Goal: Find specific page/section: Find specific page/section

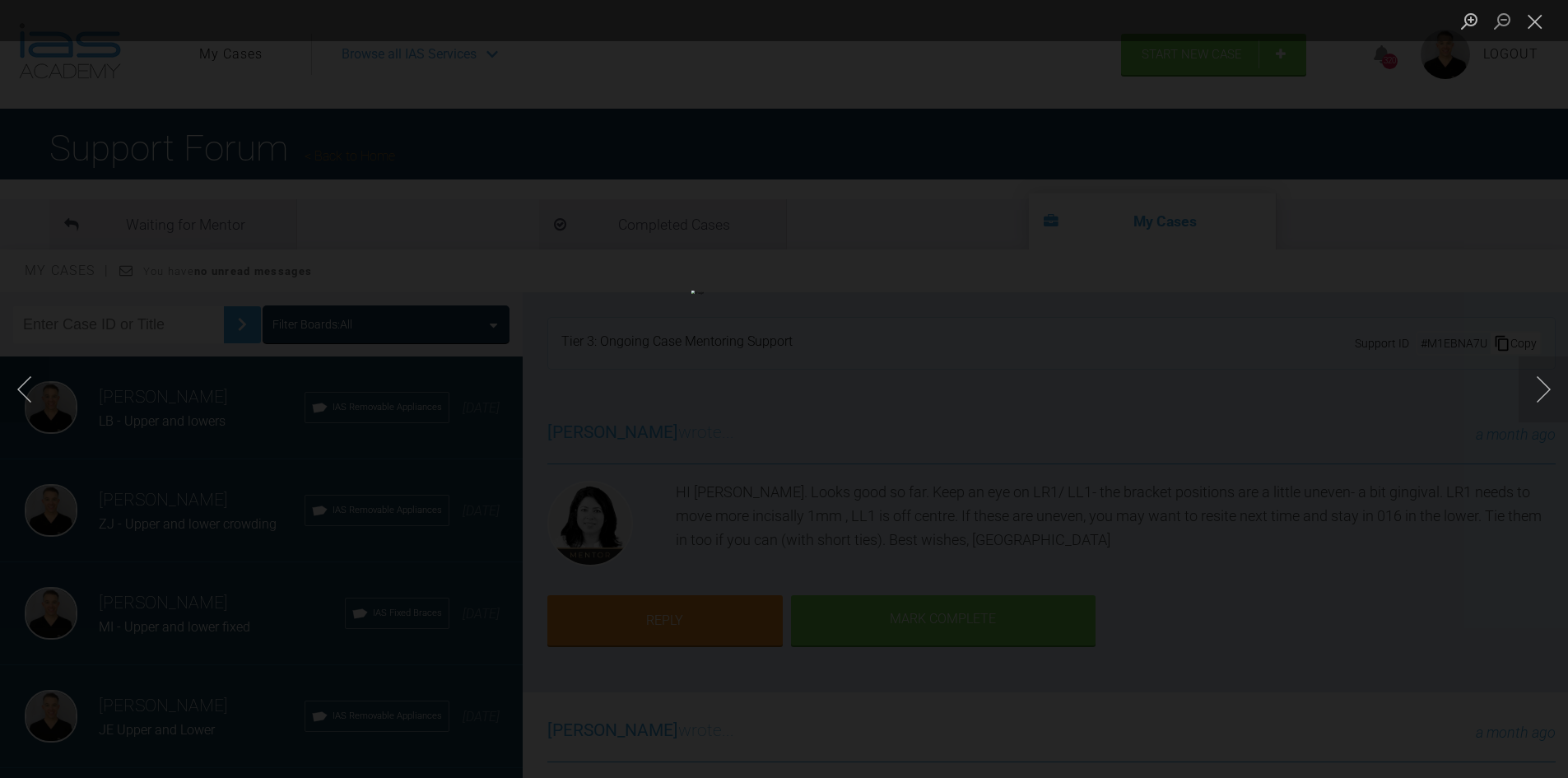
scroll to position [329, 0]
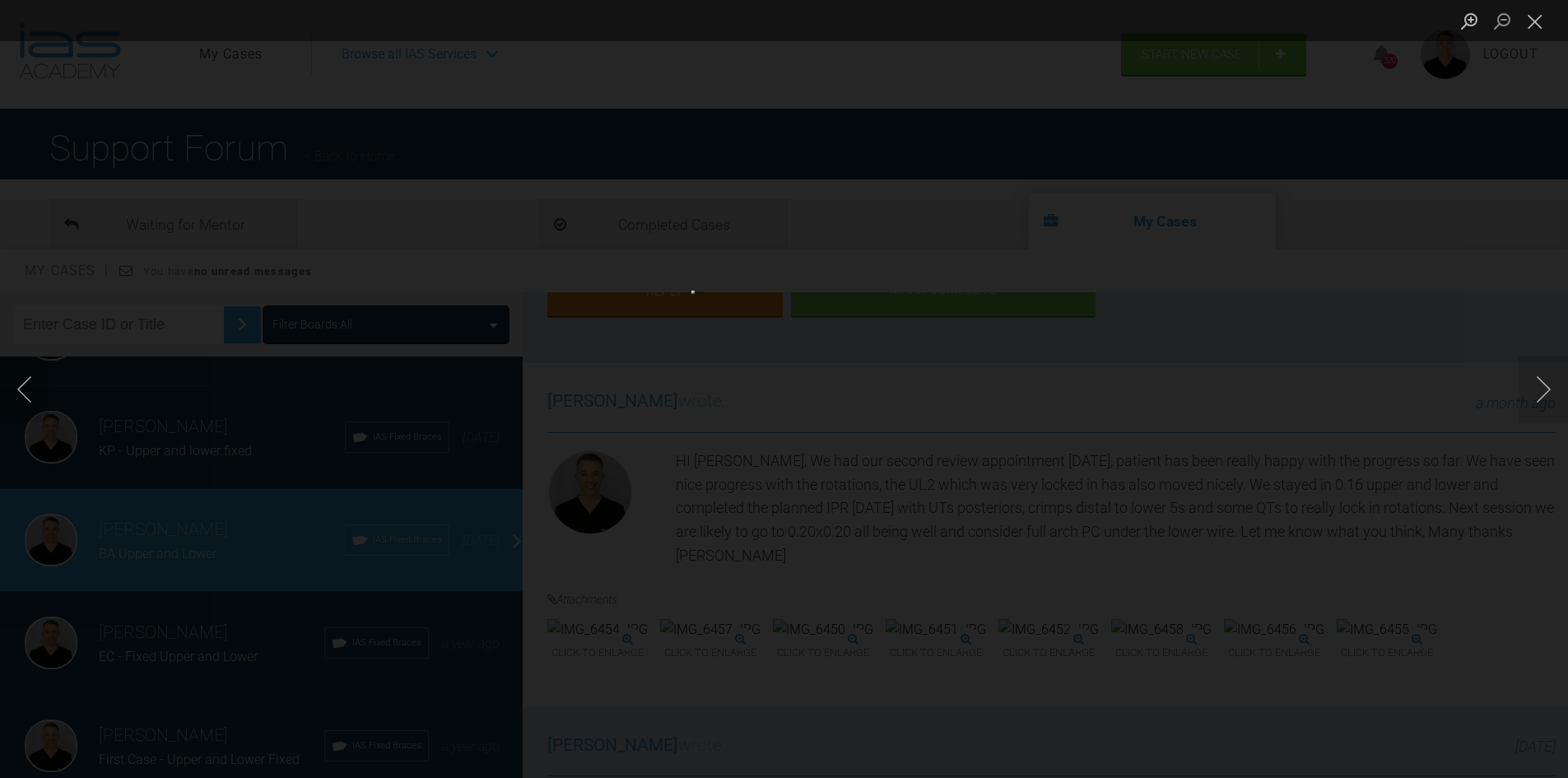
click at [107, 583] on div "Lightbox" at bounding box center [784, 389] width 1568 height 778
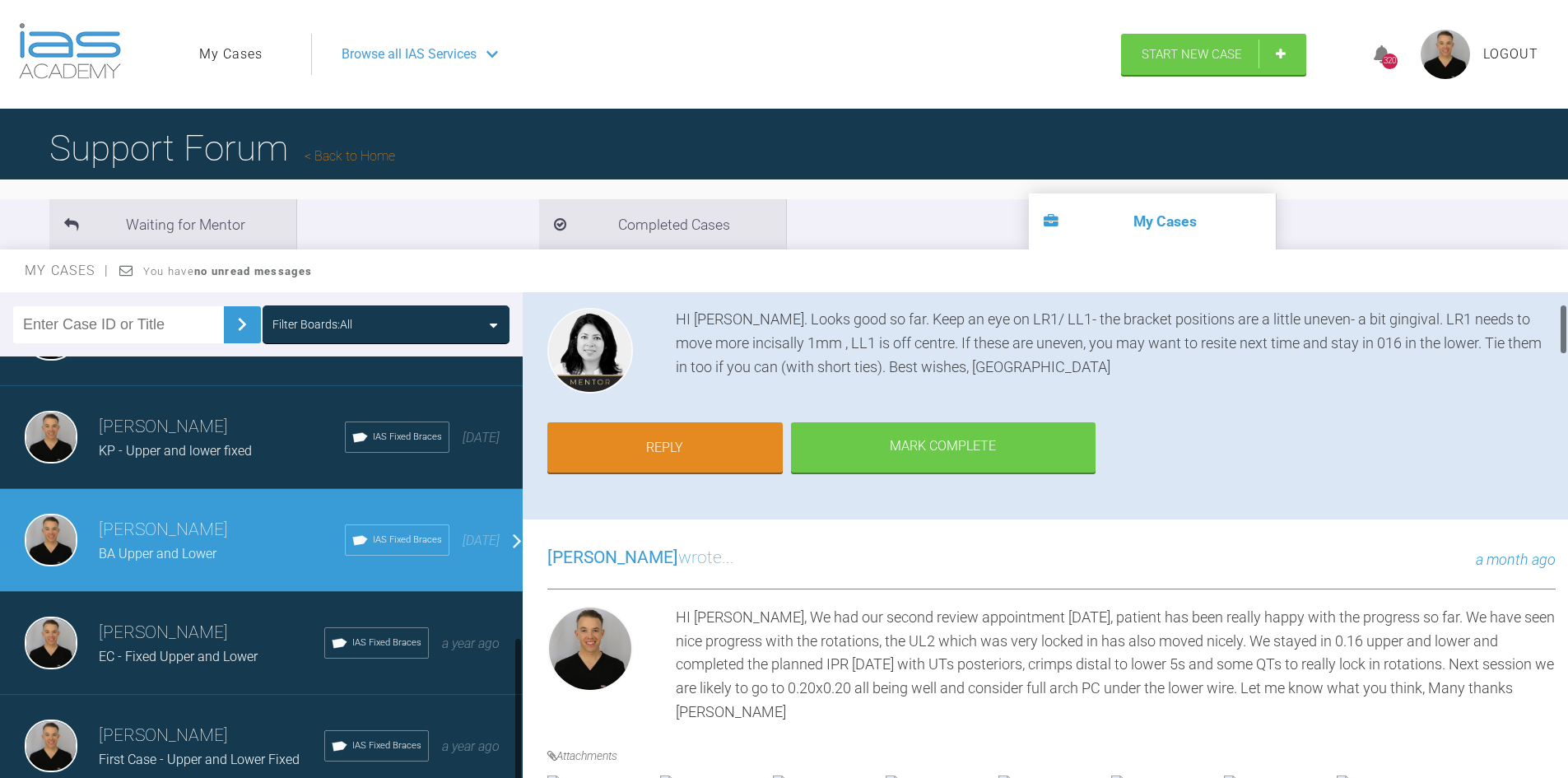
scroll to position [0, 0]
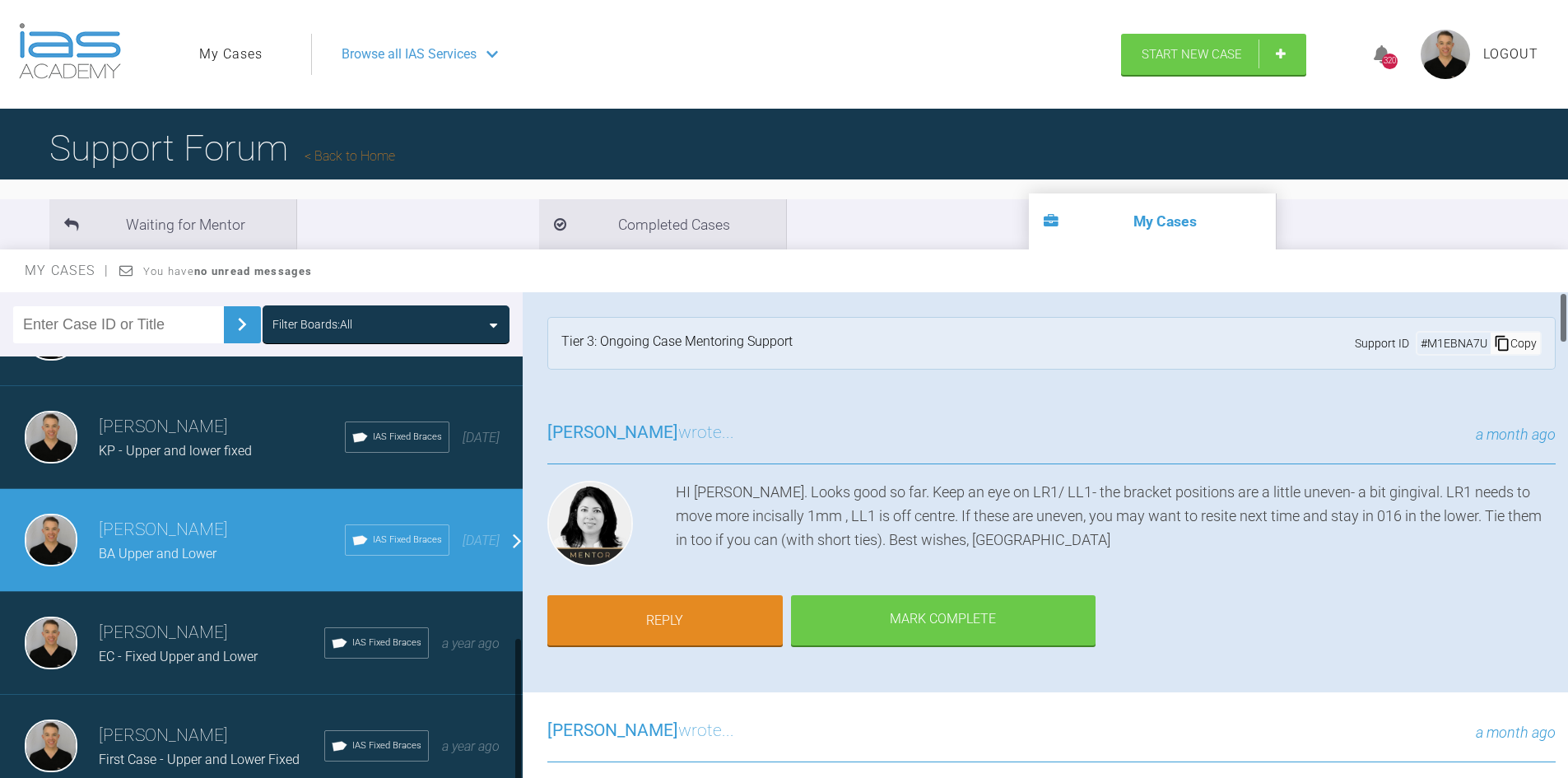
click at [653, 529] on div at bounding box center [600, 526] width 107 height 92
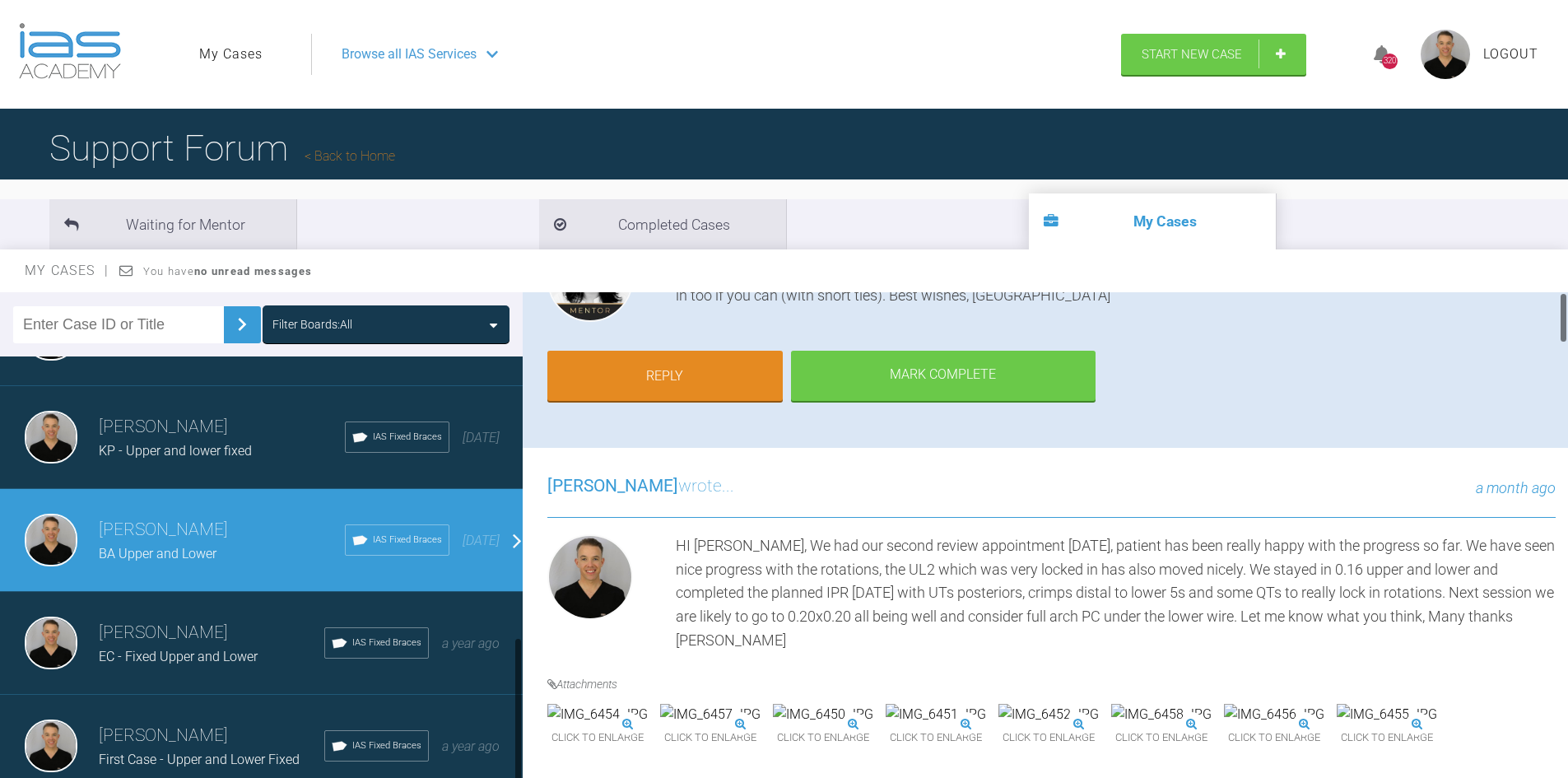
scroll to position [494, 0]
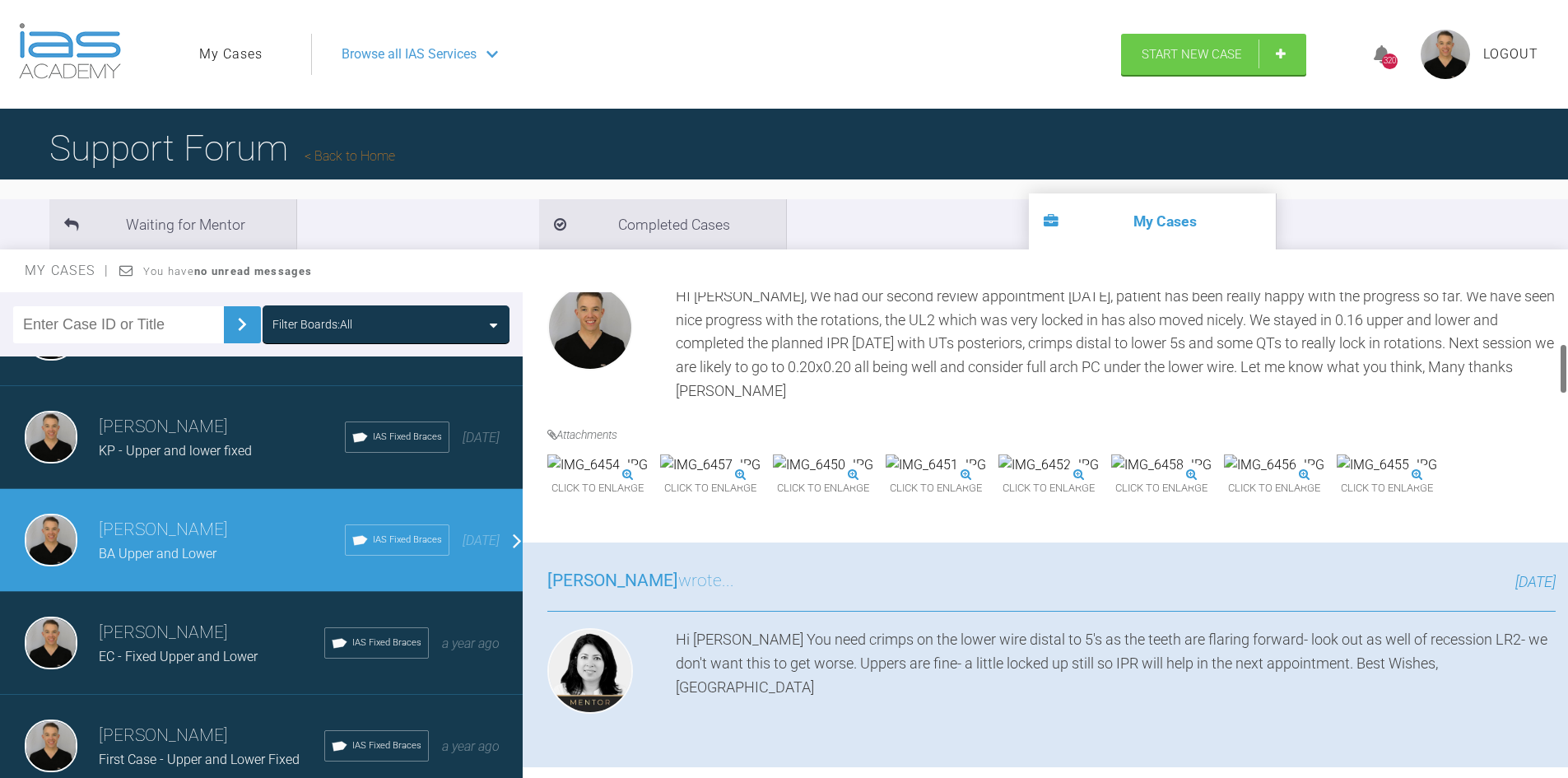
click at [760, 476] on img at bounding box center [711, 464] width 101 height 21
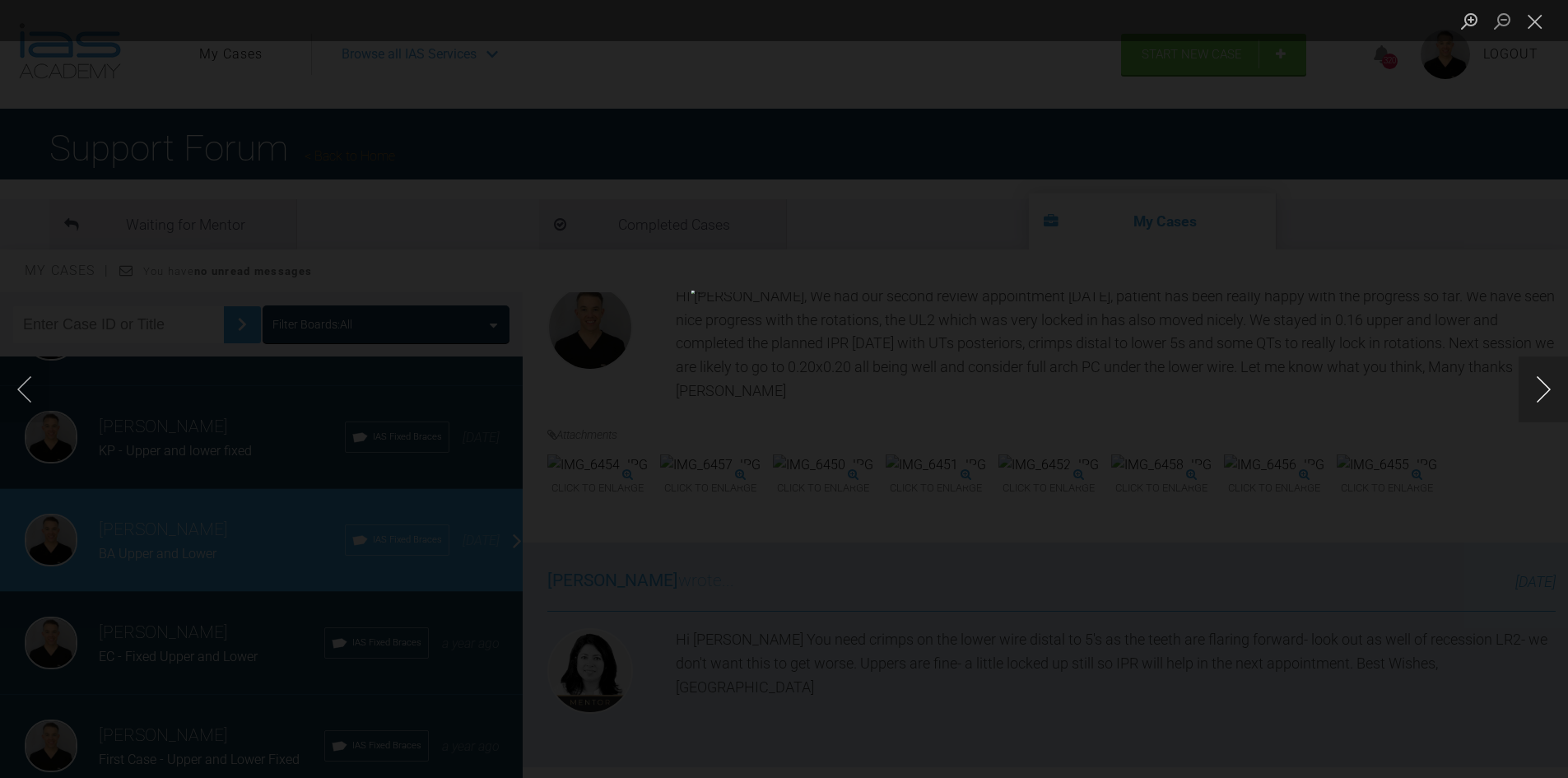
click at [1523, 405] on button "Next image" at bounding box center [1543, 389] width 49 height 66
click at [1478, 661] on div "Lightbox" at bounding box center [784, 389] width 1568 height 778
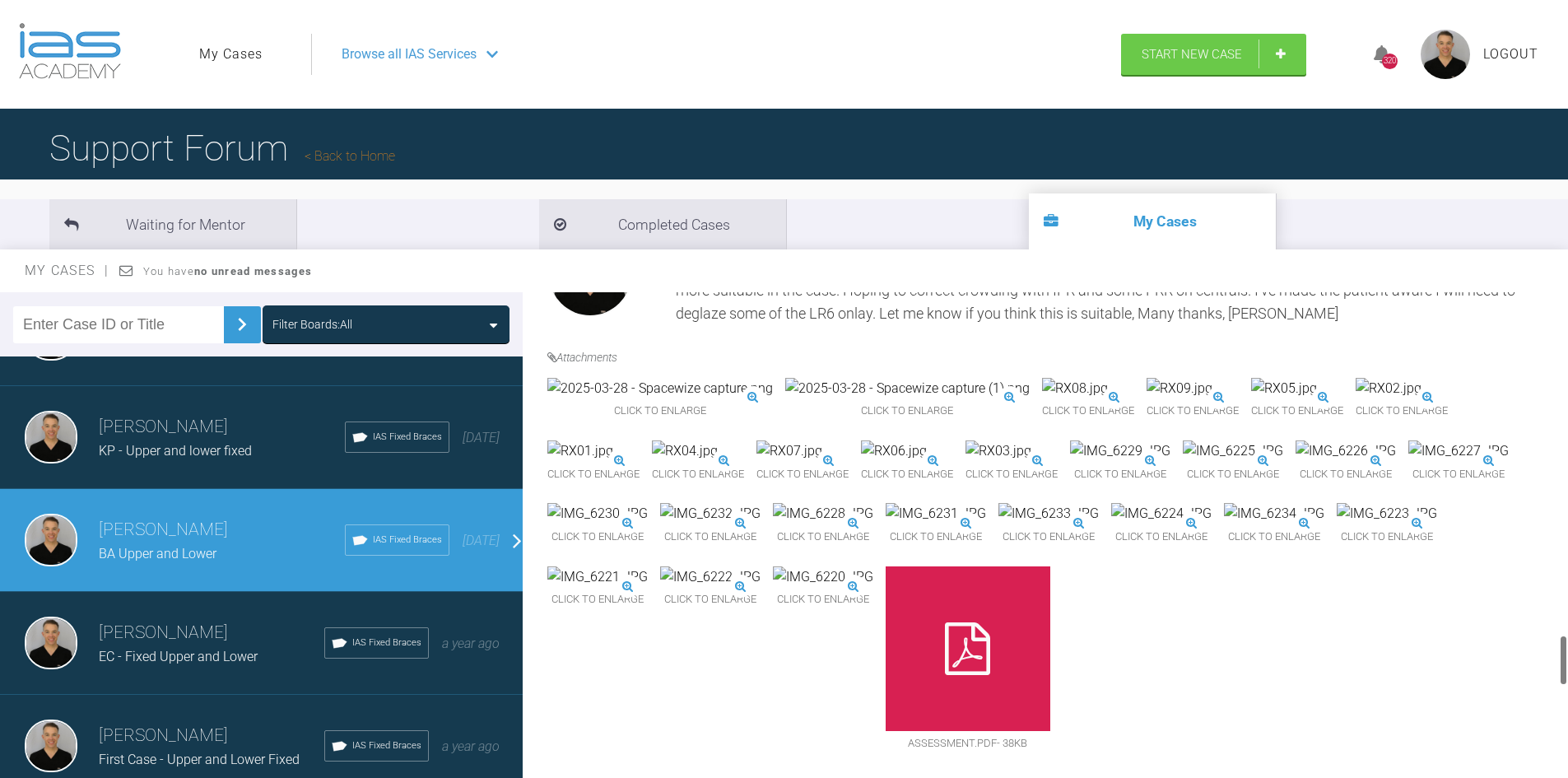
scroll to position [3867, 0]
click at [1295, 462] on img at bounding box center [1345, 450] width 101 height 21
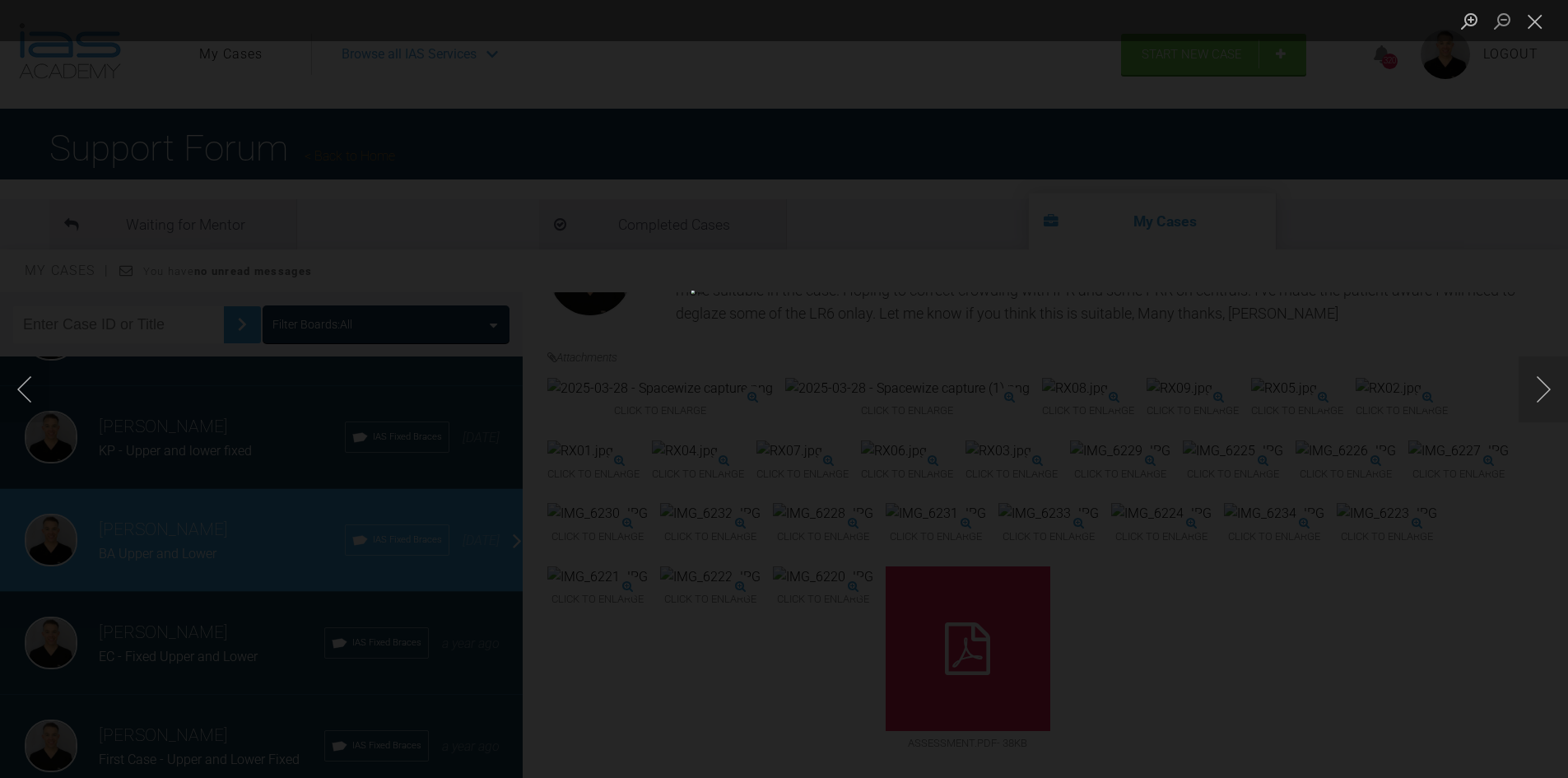
click at [1544, 318] on div "Lightbox" at bounding box center [784, 389] width 1568 height 778
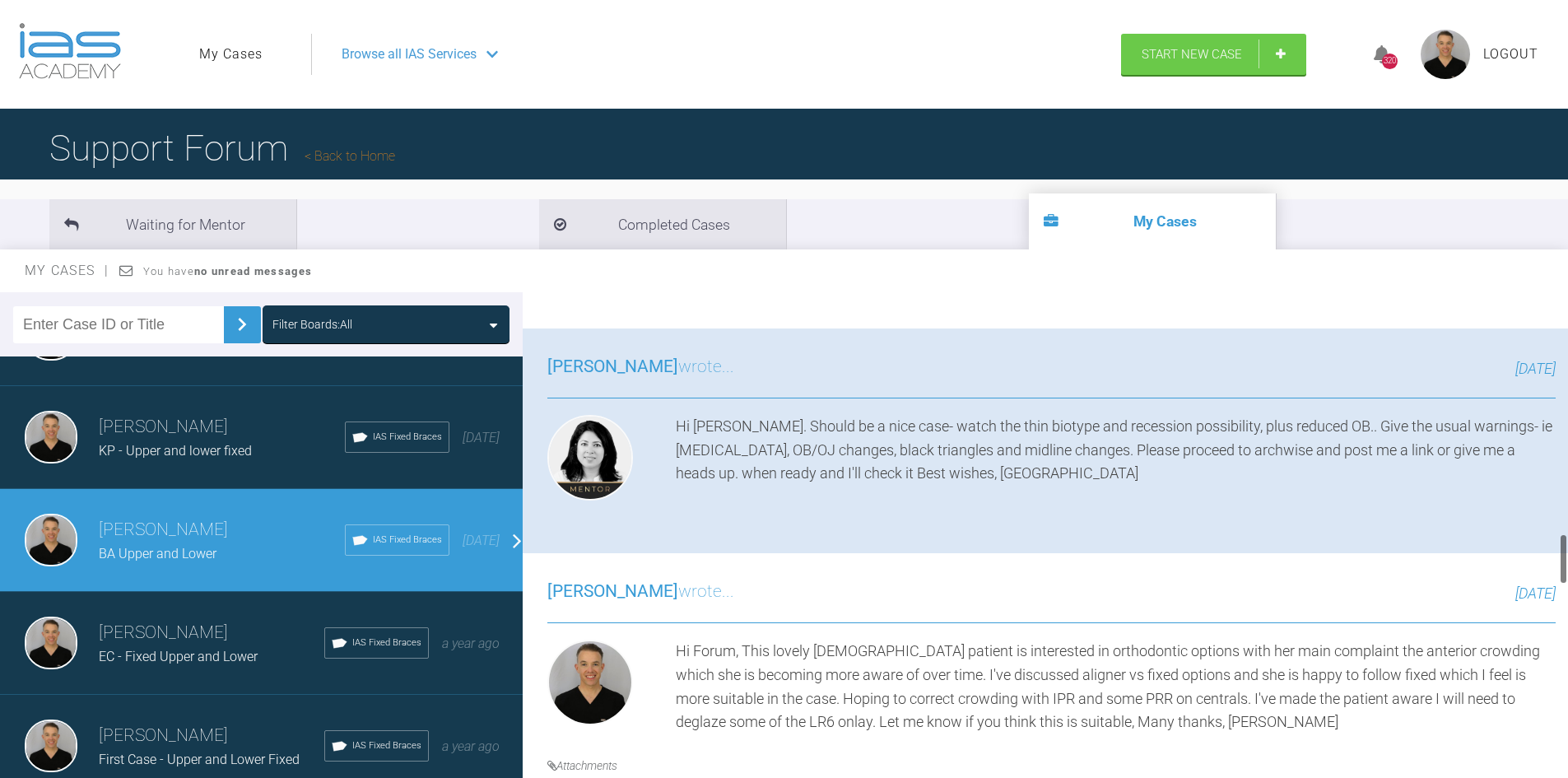
scroll to position [2140, 0]
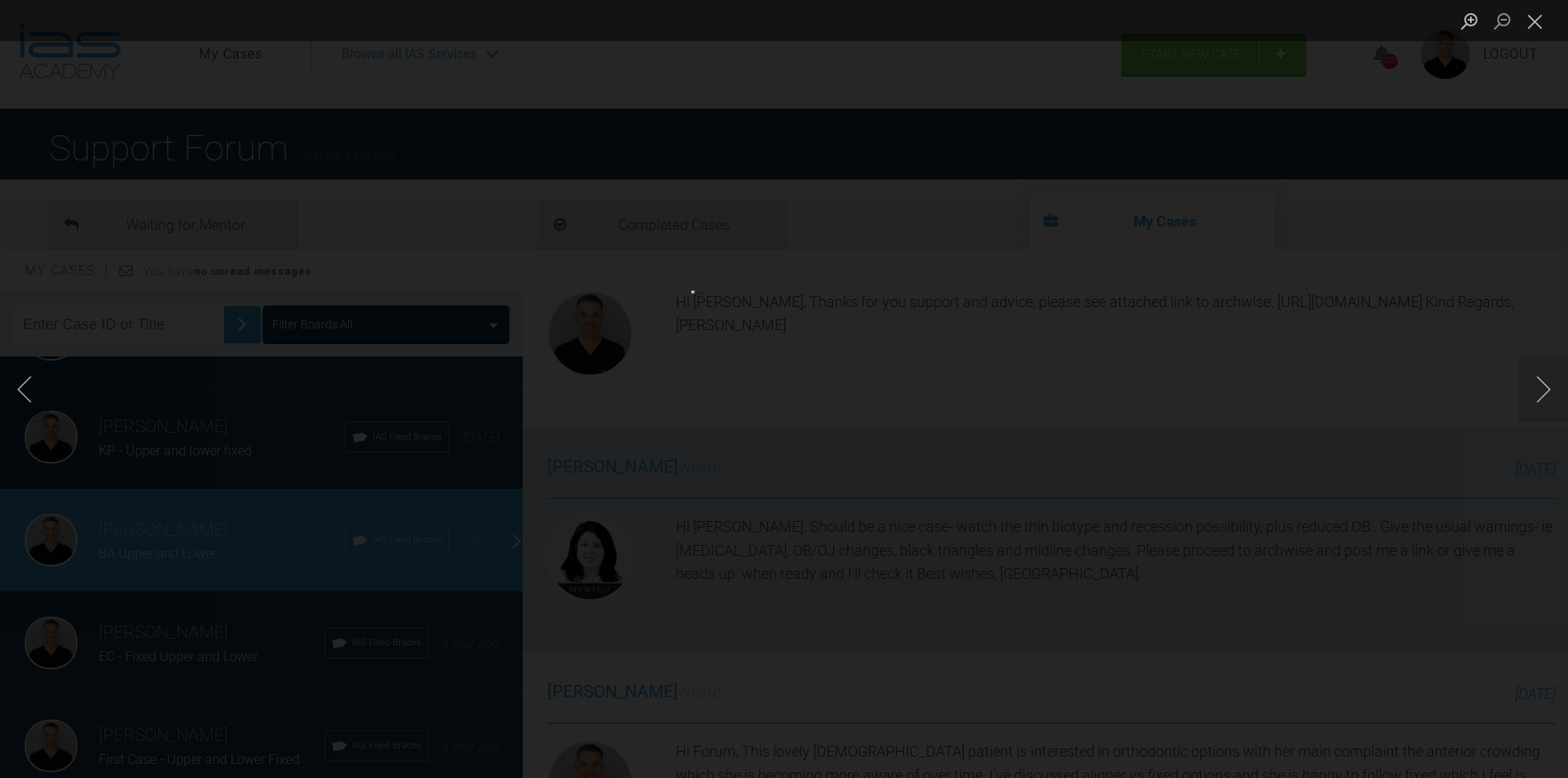
click at [1439, 574] on div "Lightbox" at bounding box center [784, 389] width 1568 height 778
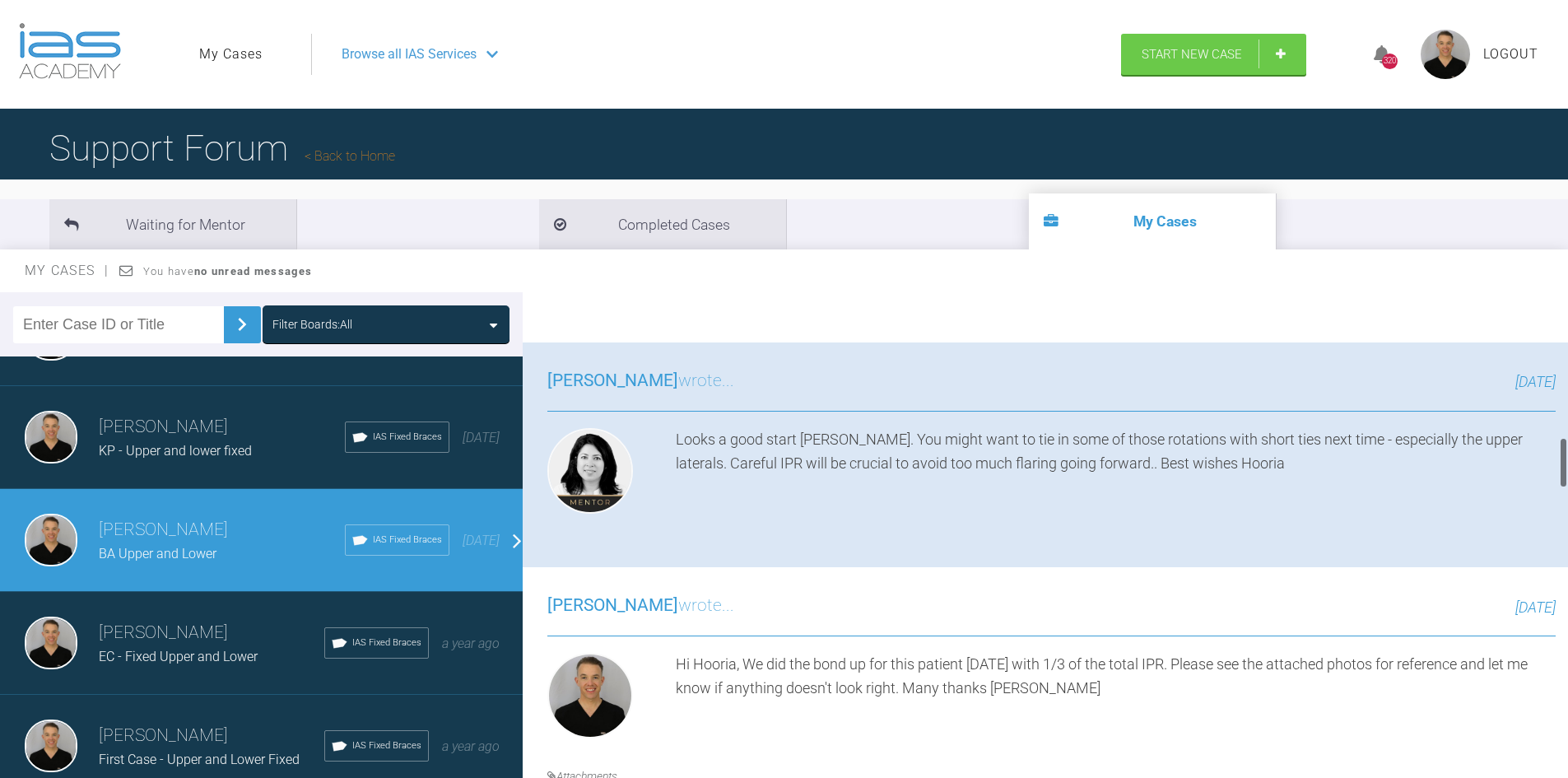
scroll to position [1234, 0]
click at [760, 276] on img at bounding box center [711, 265] width 101 height 21
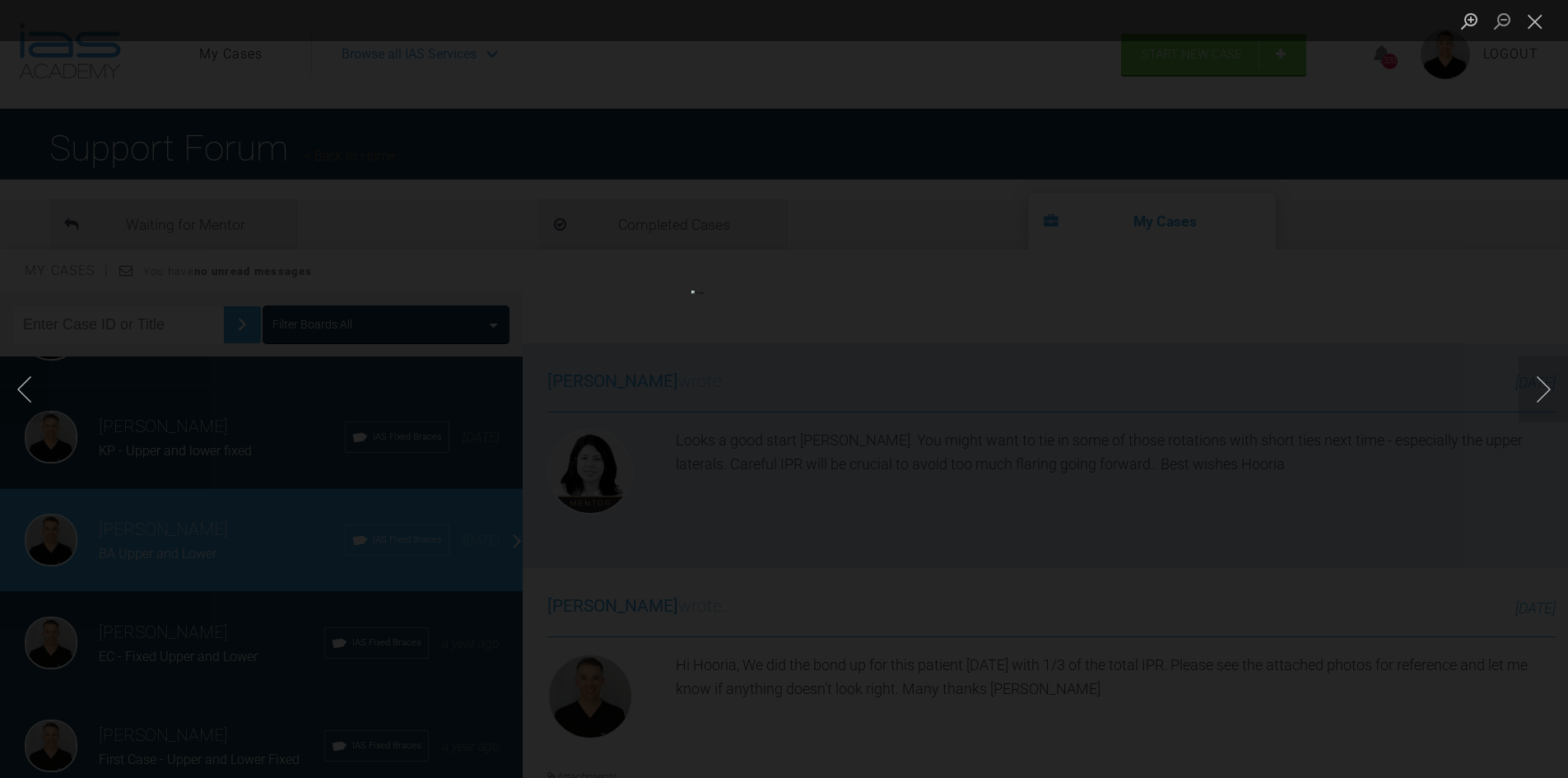
click at [1455, 653] on div "Lightbox" at bounding box center [784, 389] width 1568 height 778
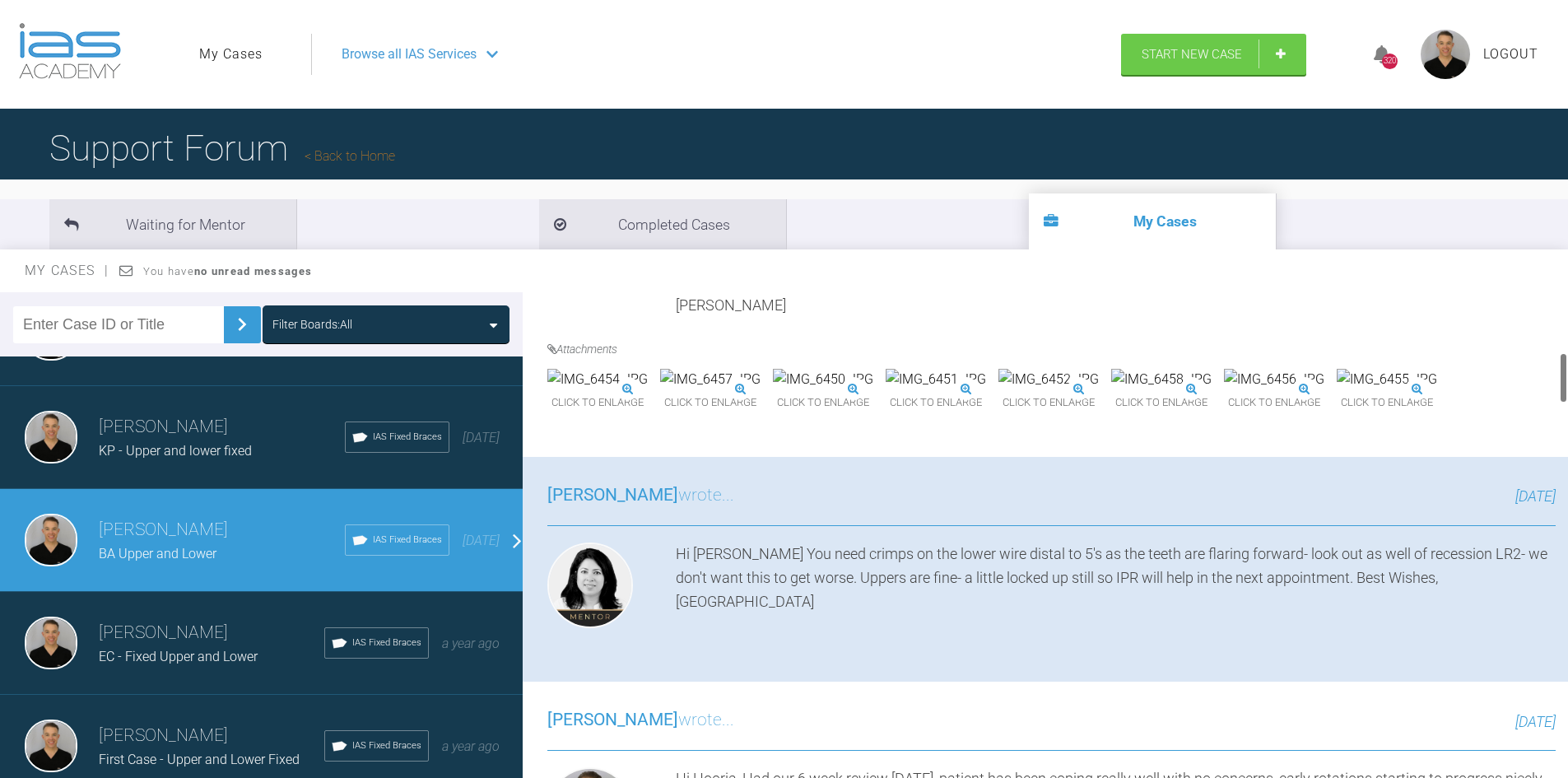
scroll to position [659, 0]
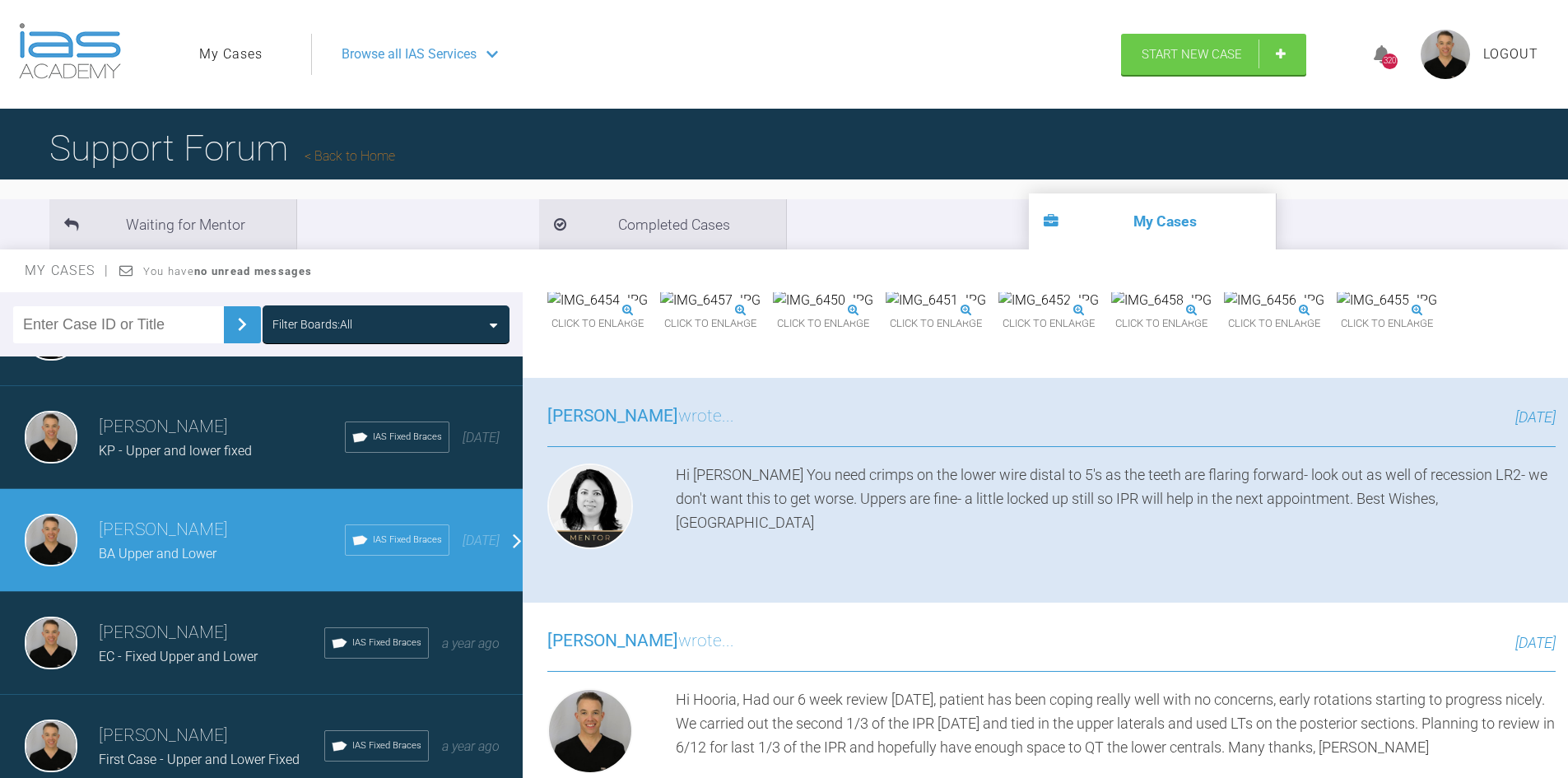
click at [986, 311] on img at bounding box center [936, 300] width 101 height 21
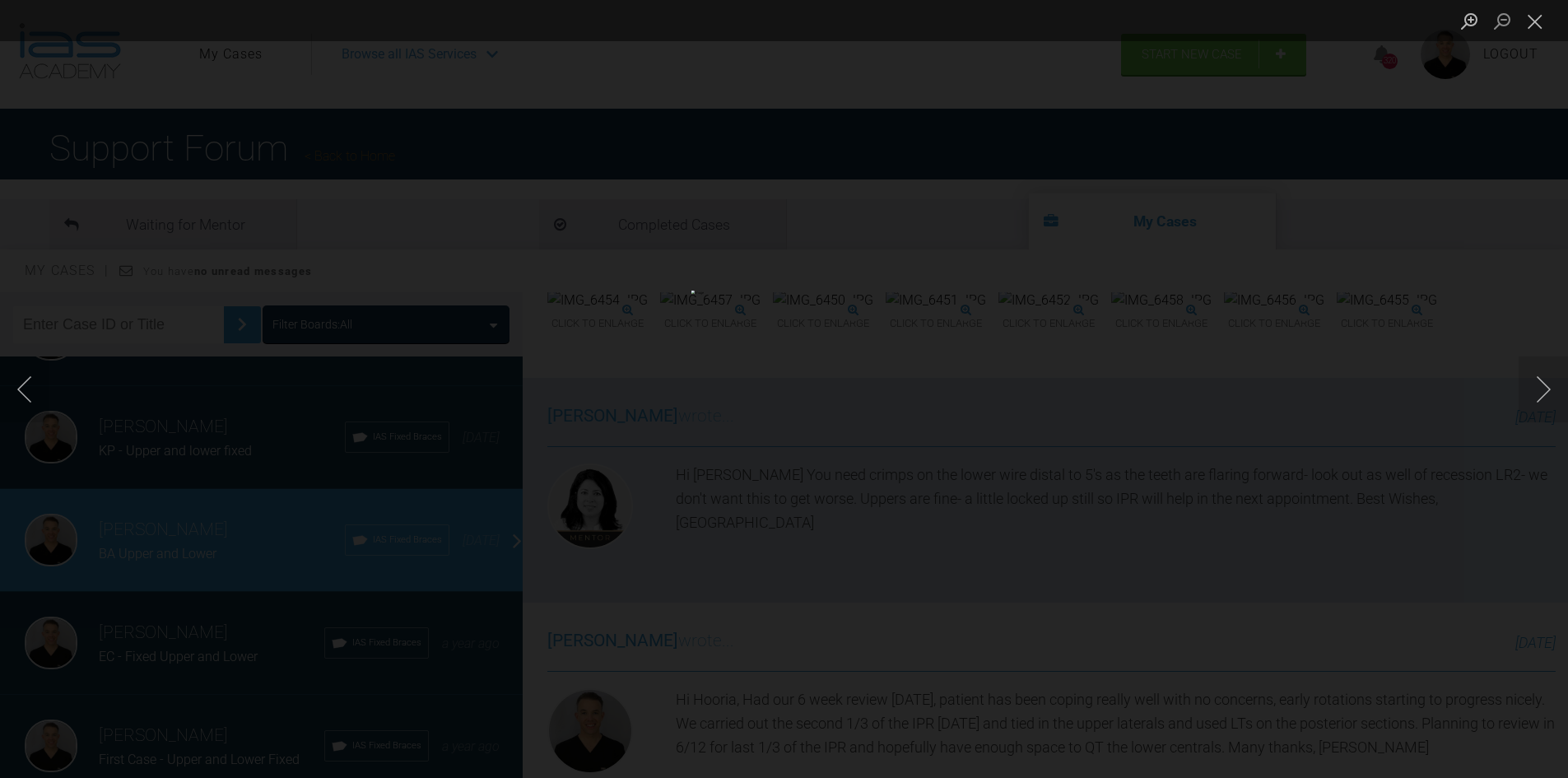
click at [1412, 547] on div "Lightbox" at bounding box center [784, 389] width 1568 height 778
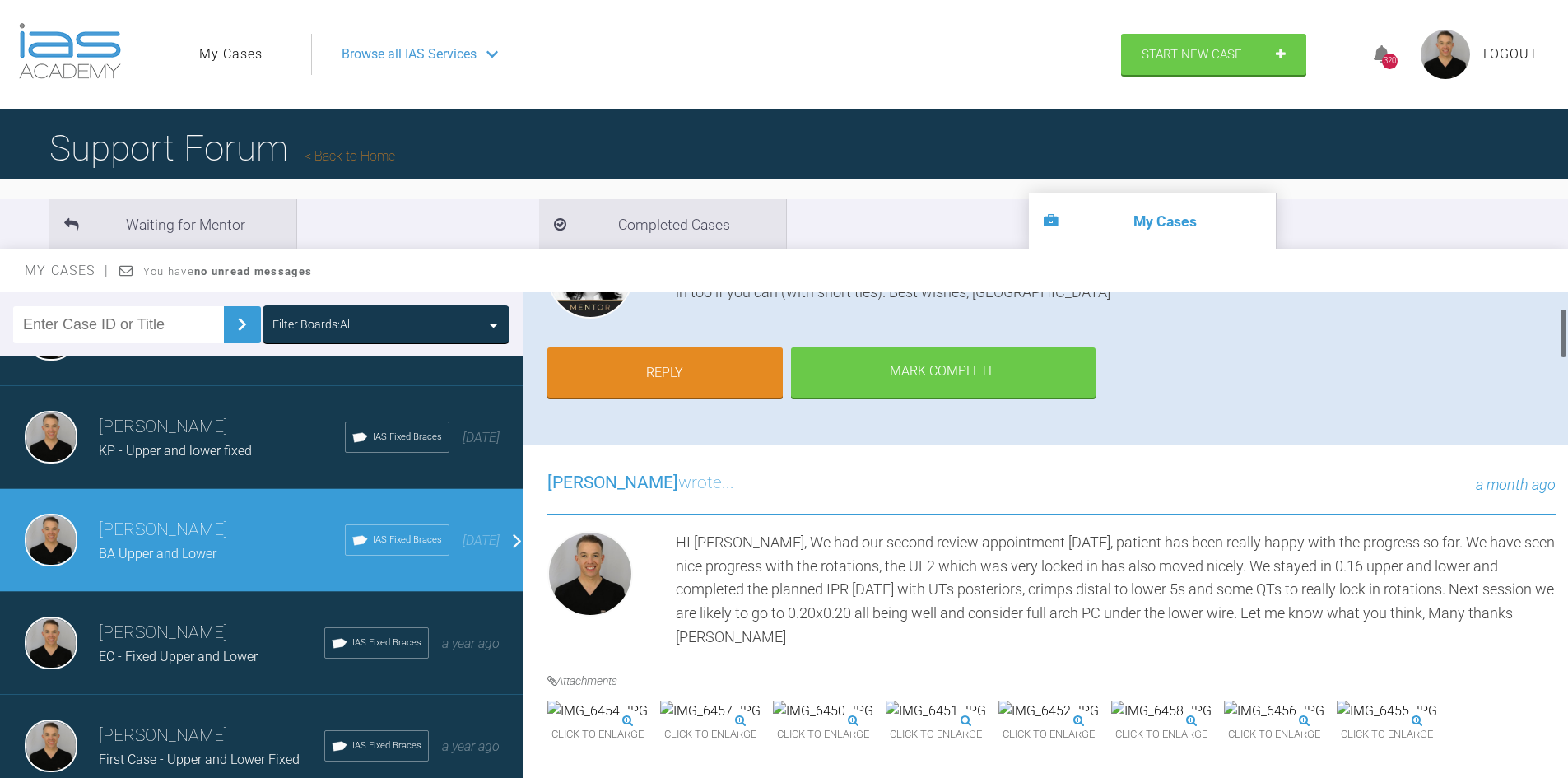
scroll to position [576, 0]
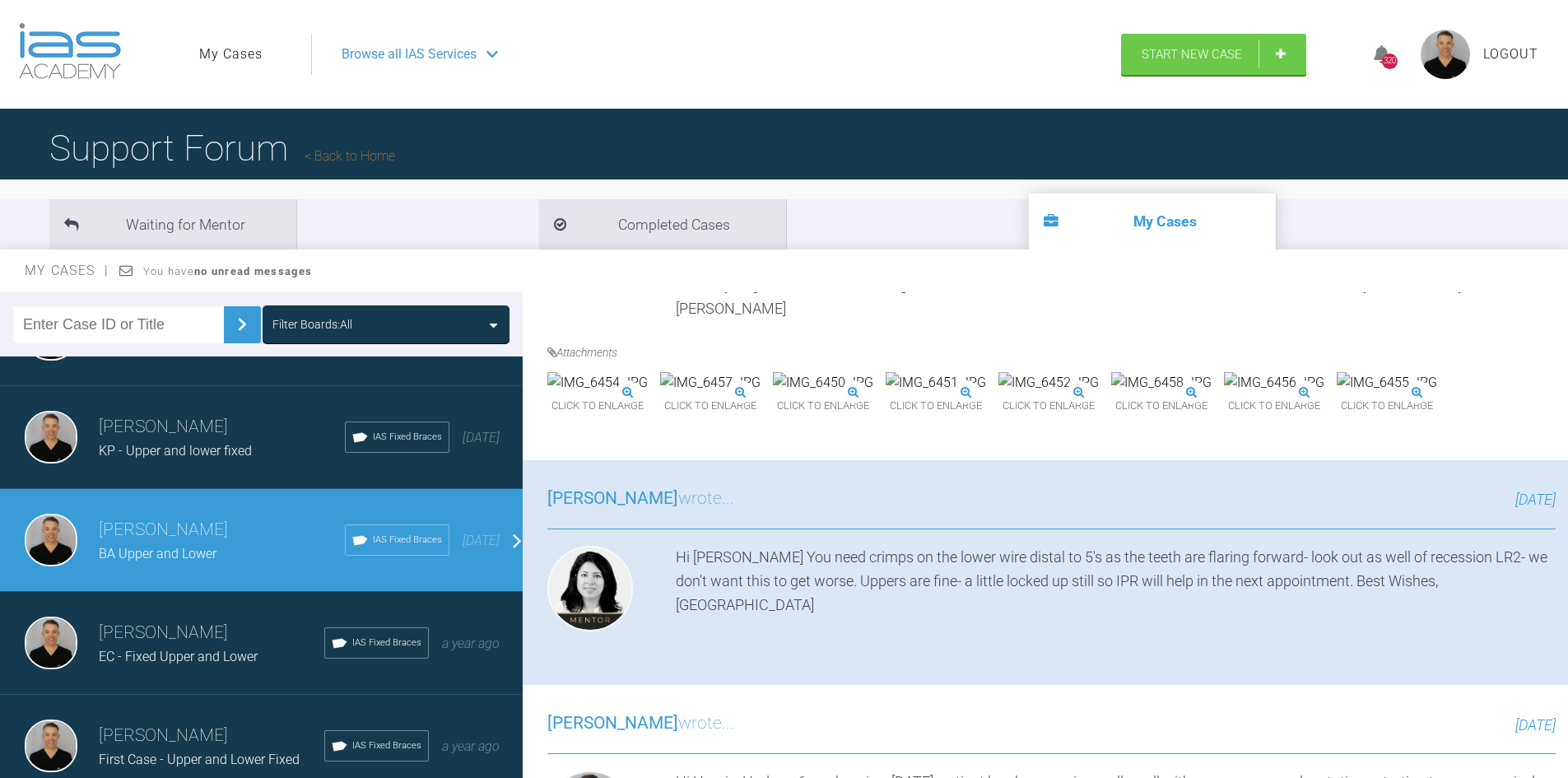
click at [986, 393] on img at bounding box center [936, 382] width 101 height 21
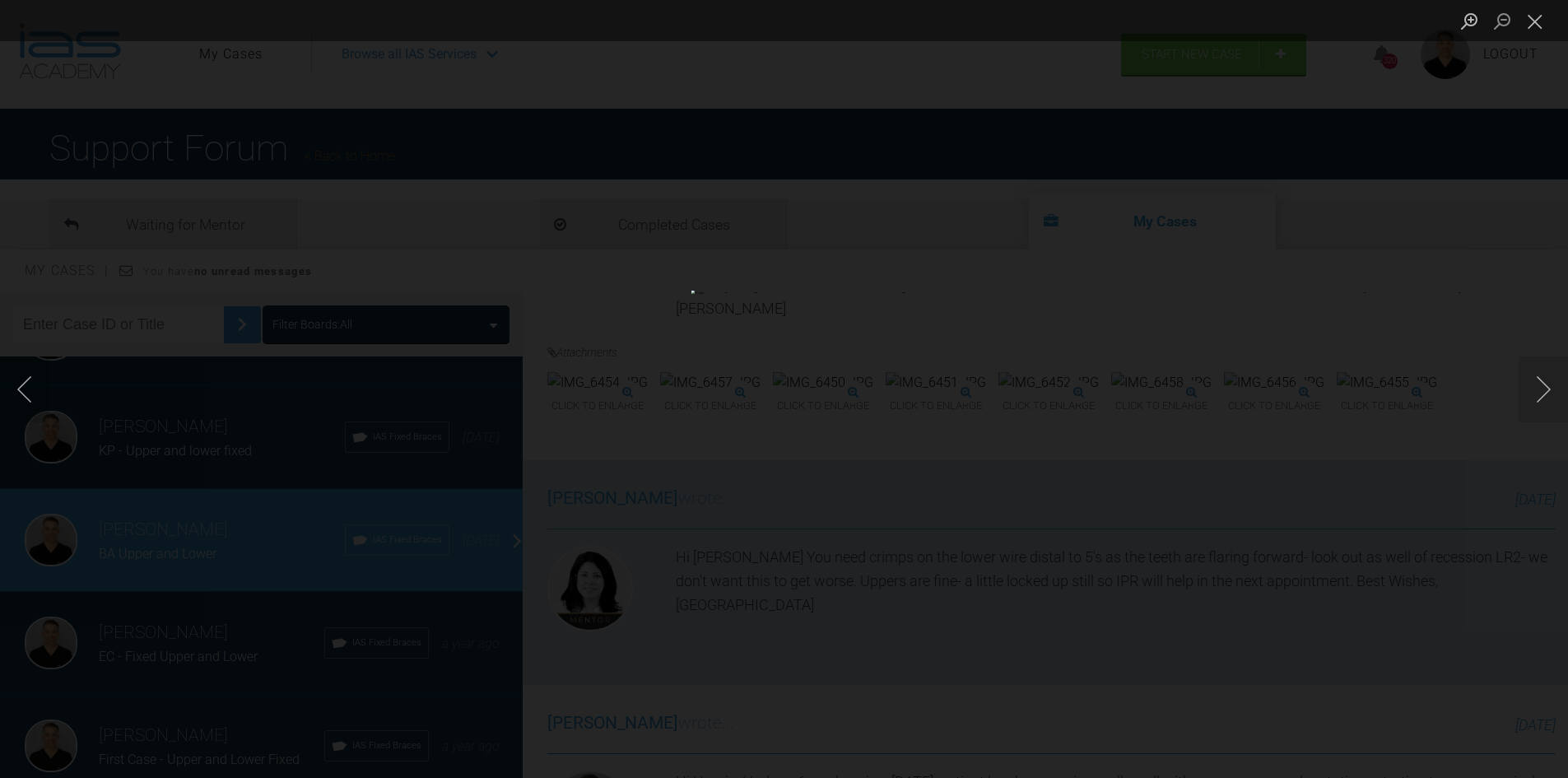
click at [169, 491] on div "Lightbox" at bounding box center [784, 389] width 1568 height 778
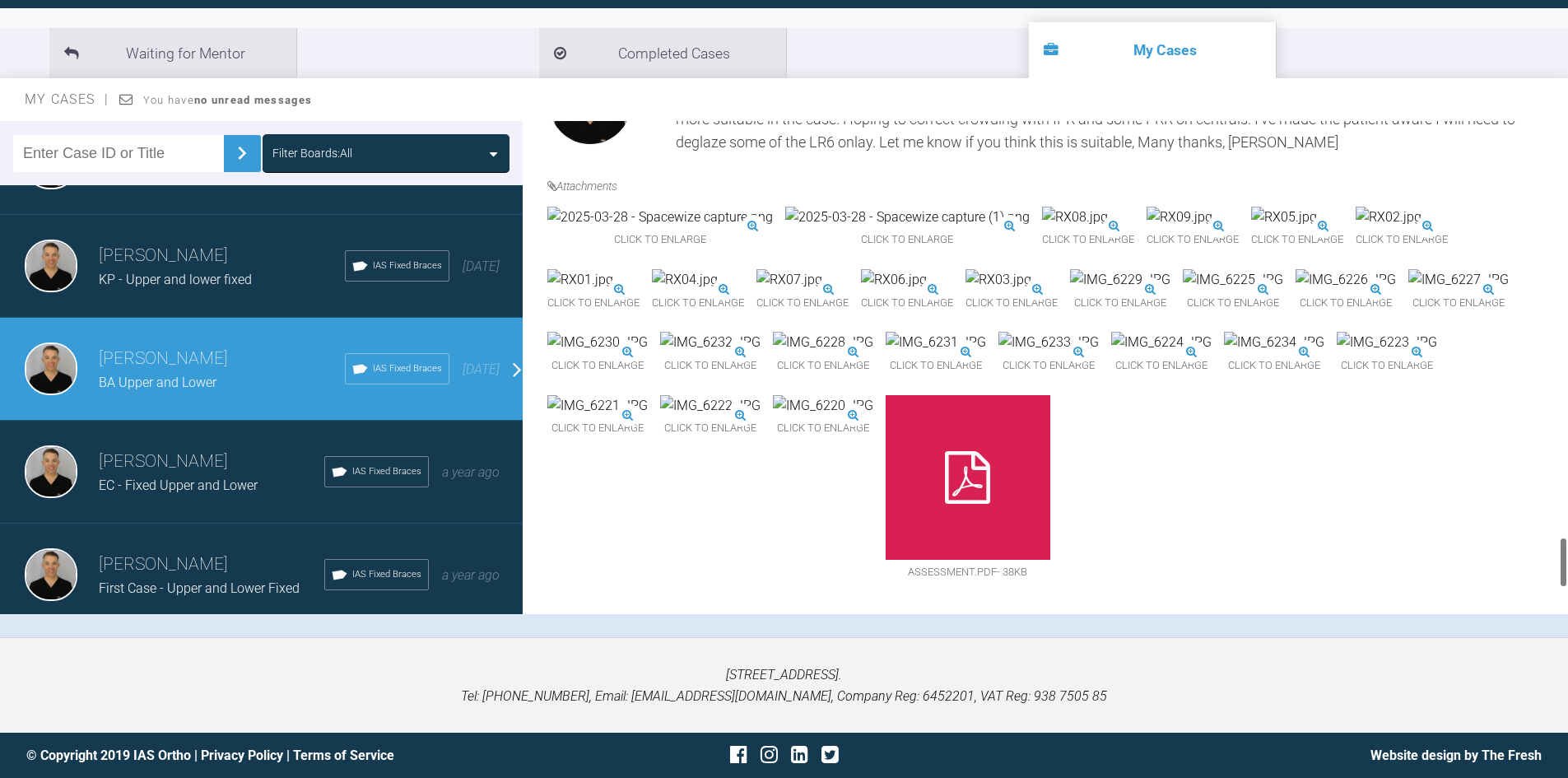
scroll to position [3971, 0]
click at [1295, 269] on img at bounding box center [1345, 279] width 101 height 21
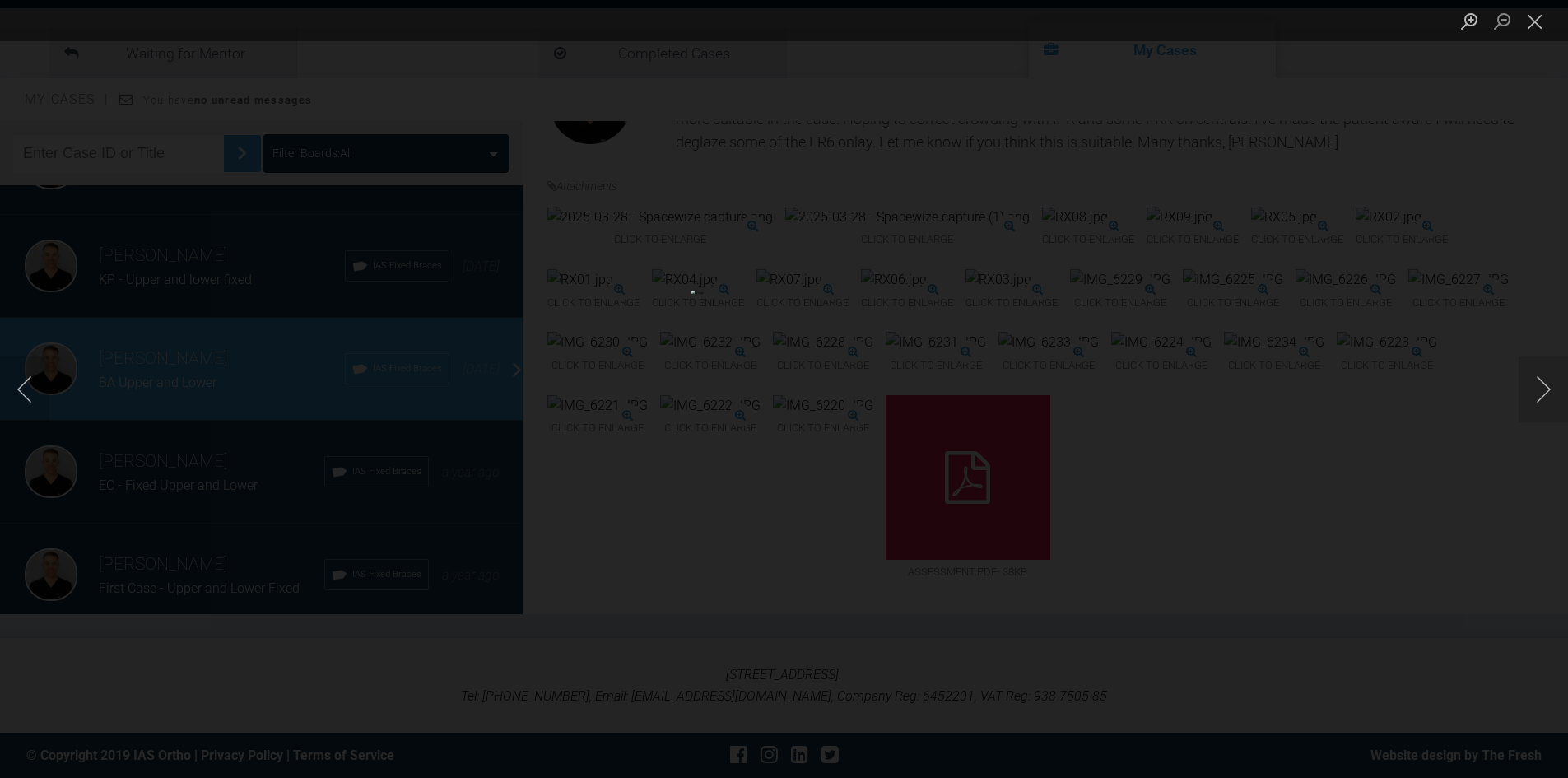
click at [1519, 257] on div "Lightbox" at bounding box center [784, 389] width 1568 height 778
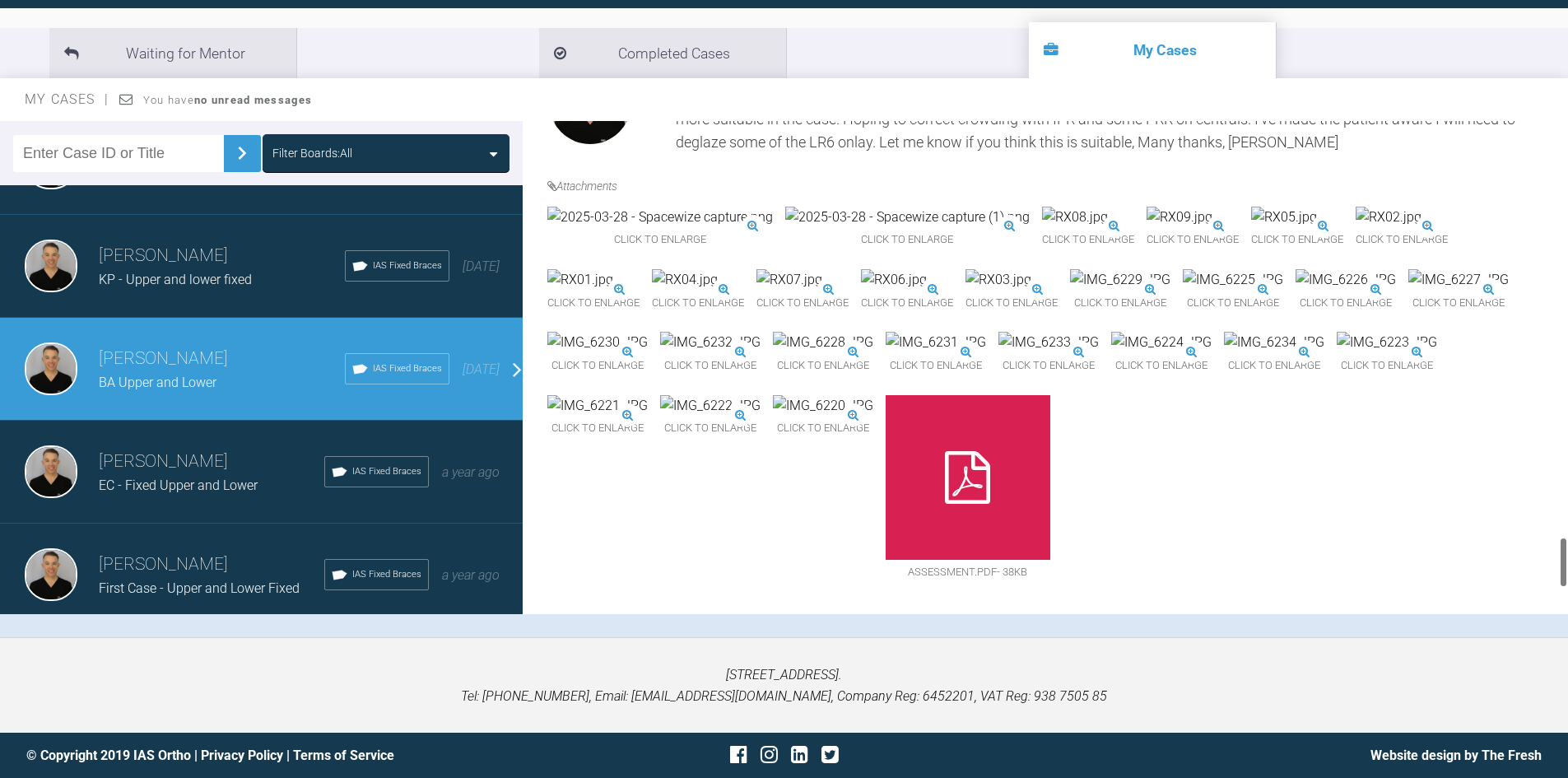
click at [1295, 269] on img at bounding box center [1345, 279] width 101 height 21
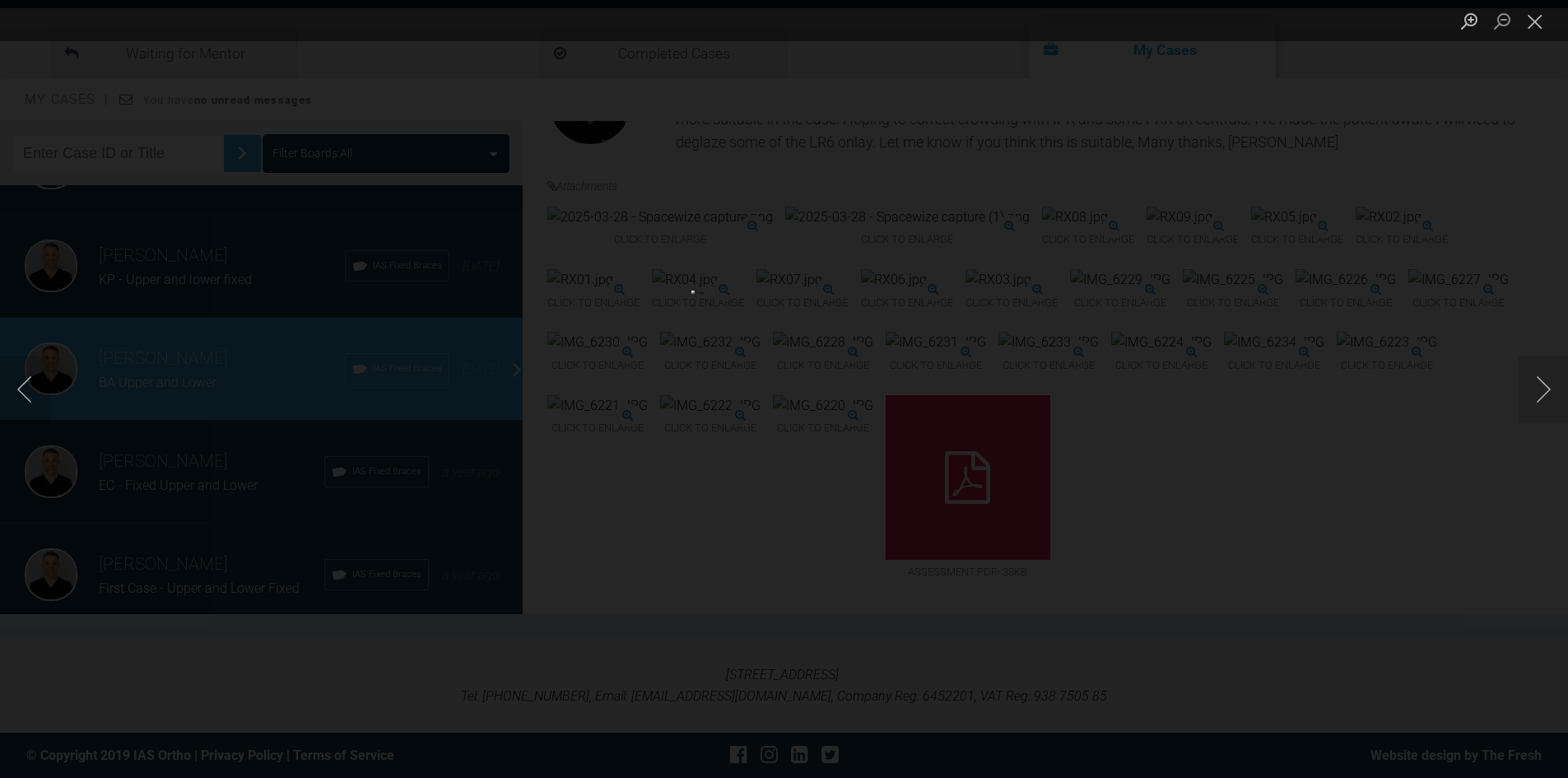
click at [98, 367] on div "Lightbox" at bounding box center [784, 389] width 1568 height 778
